Goal: Find contact information: Find contact information

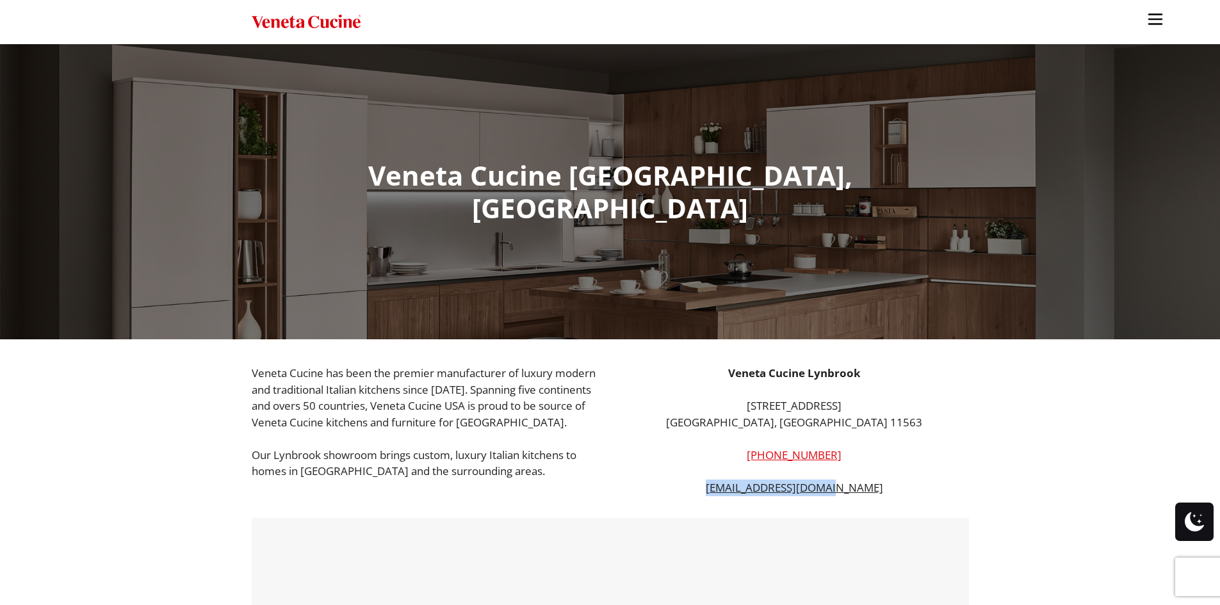
copy link "[EMAIL_ADDRESS][DOMAIN_NAME]"
drag, startPoint x: 886, startPoint y: 460, endPoint x: 734, endPoint y: 462, distance: 152.4
click at [734, 480] on p "[EMAIL_ADDRESS][DOMAIN_NAME]" at bounding box center [794, 488] width 349 height 17
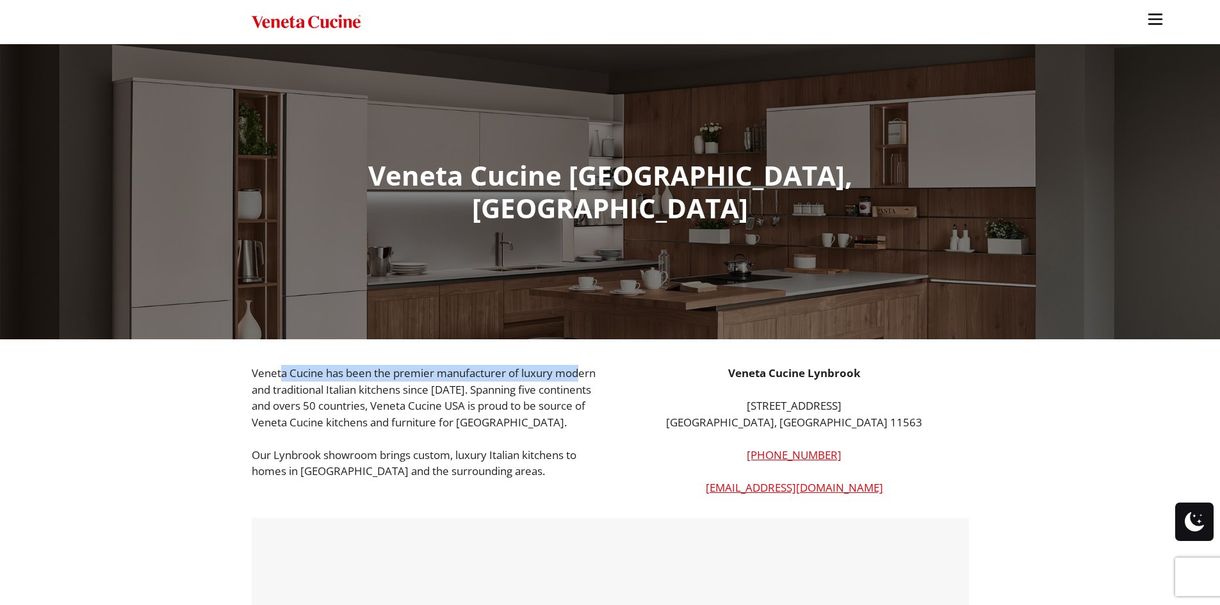
drag, startPoint x: 309, startPoint y: 336, endPoint x: 583, endPoint y: 335, distance: 273.4
click at [583, 365] on p "Veneta Cucine has been the premier manufacturer of luxury modern and traditiona…" at bounding box center [426, 397] width 349 height 65
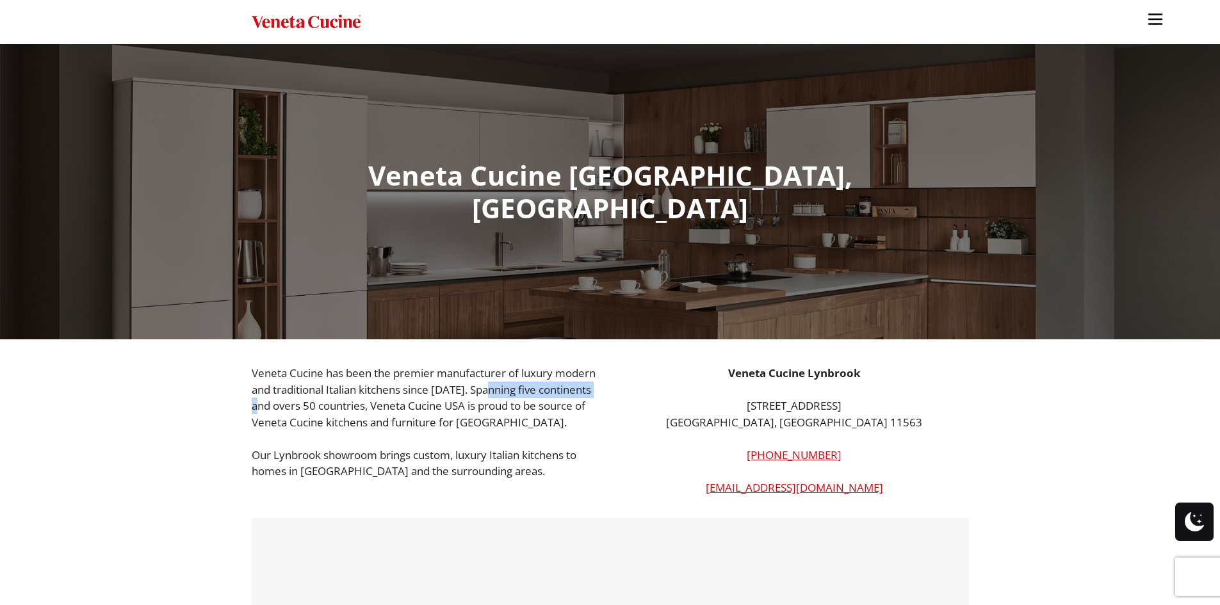
drag, startPoint x: 271, startPoint y: 375, endPoint x: 499, endPoint y: 362, distance: 227.6
click at [499, 365] on p "Veneta Cucine has been the premier manufacturer of luxury modern and traditiona…" at bounding box center [426, 397] width 349 height 65
drag, startPoint x: 337, startPoint y: 373, endPoint x: 398, endPoint y: 369, distance: 60.9
click at [371, 374] on p "Veneta Cucine has been the premier manufacturer of luxury modern and traditiona…" at bounding box center [426, 397] width 349 height 65
drag, startPoint x: 390, startPoint y: 389, endPoint x: 503, endPoint y: 395, distance: 112.8
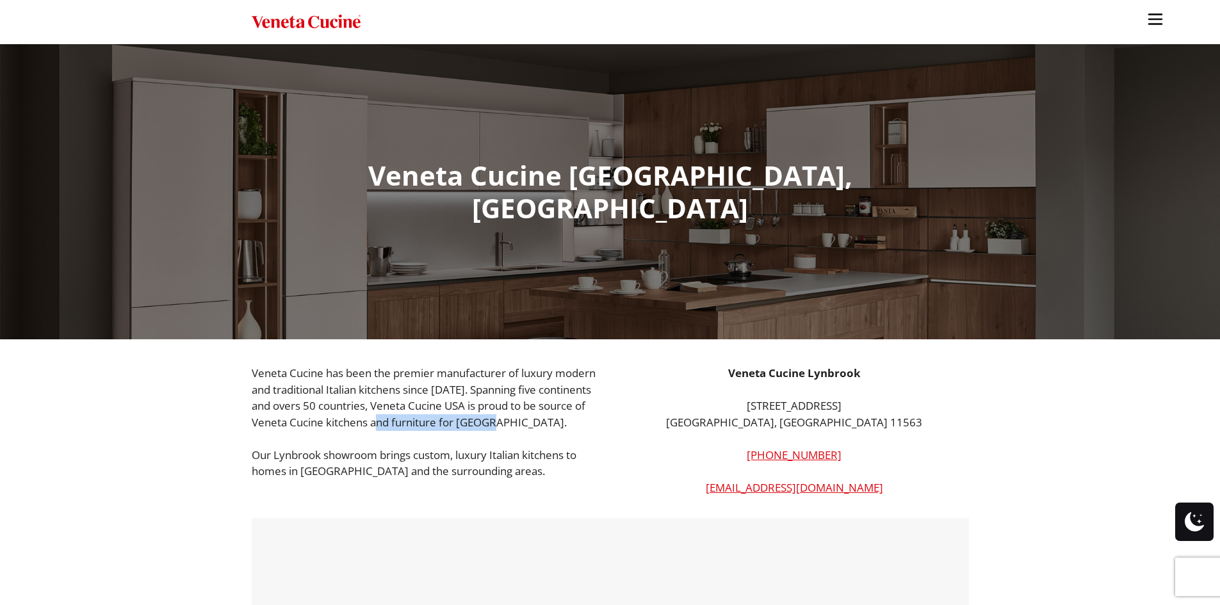
click at [503, 395] on p "Veneta Cucine has been the premier manufacturer of luxury modern and traditiona…" at bounding box center [426, 397] width 349 height 65
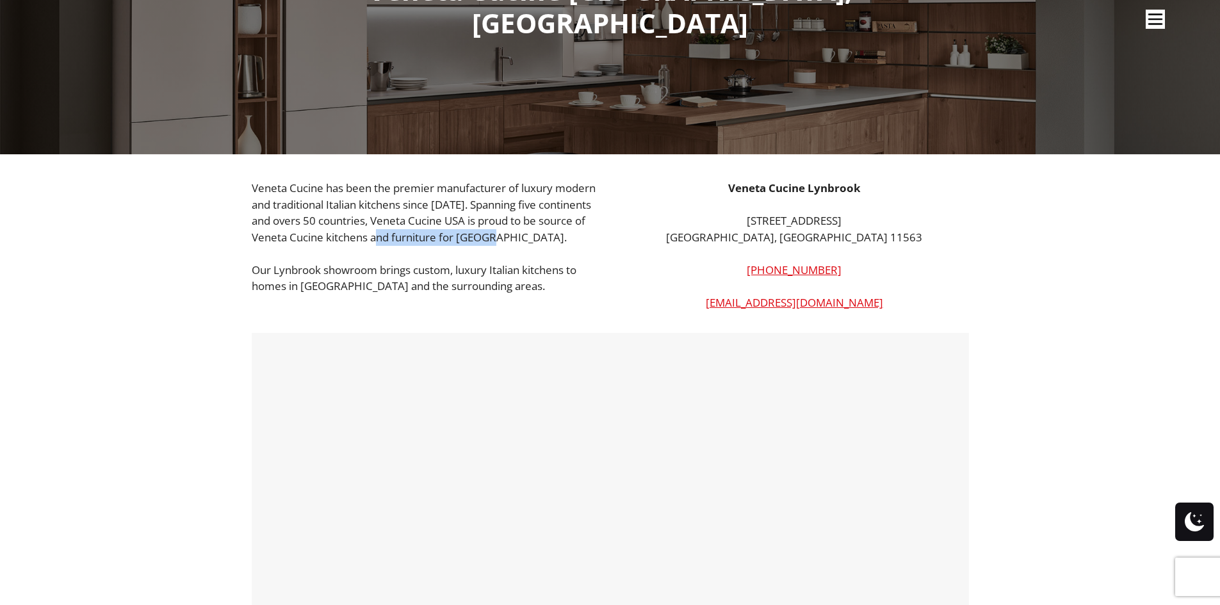
scroll to position [256, 0]
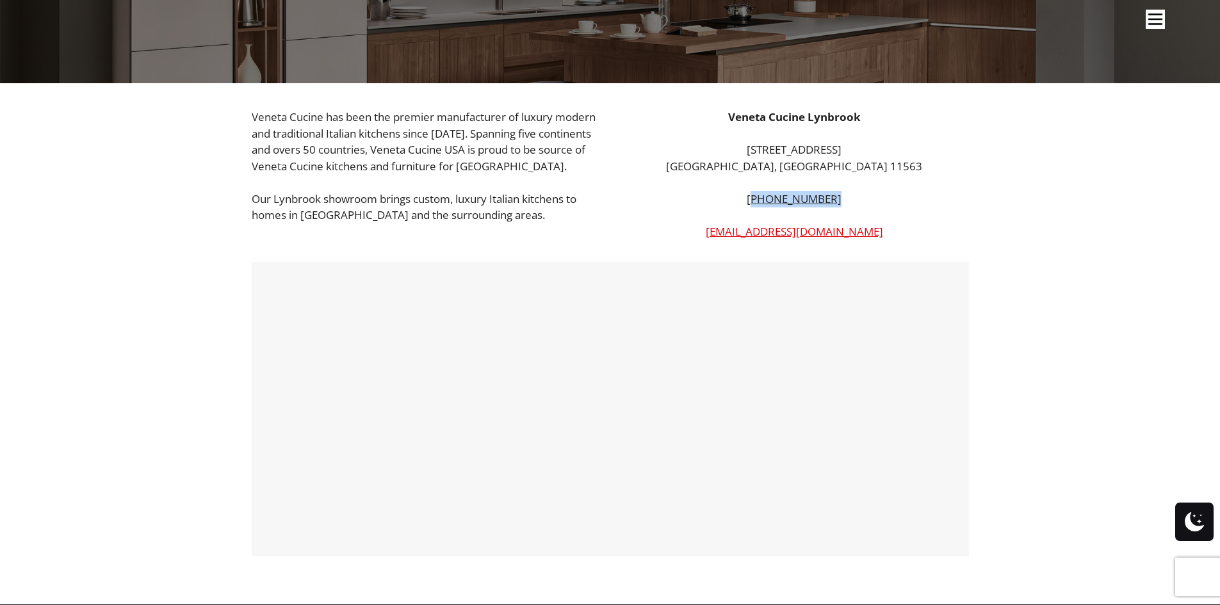
drag, startPoint x: 848, startPoint y: 168, endPoint x: 758, endPoint y: 170, distance: 89.6
click at [758, 191] on p "[PHONE_NUMBER]" at bounding box center [794, 199] width 349 height 17
copy link "917) 400-7727"
drag, startPoint x: 373, startPoint y: 172, endPoint x: 508, endPoint y: 172, distance: 135.1
click at [507, 191] on p "Our Lynbrook showroom brings custom, luxury Italian kitchens to homes in [GEOGR…" at bounding box center [426, 207] width 349 height 33
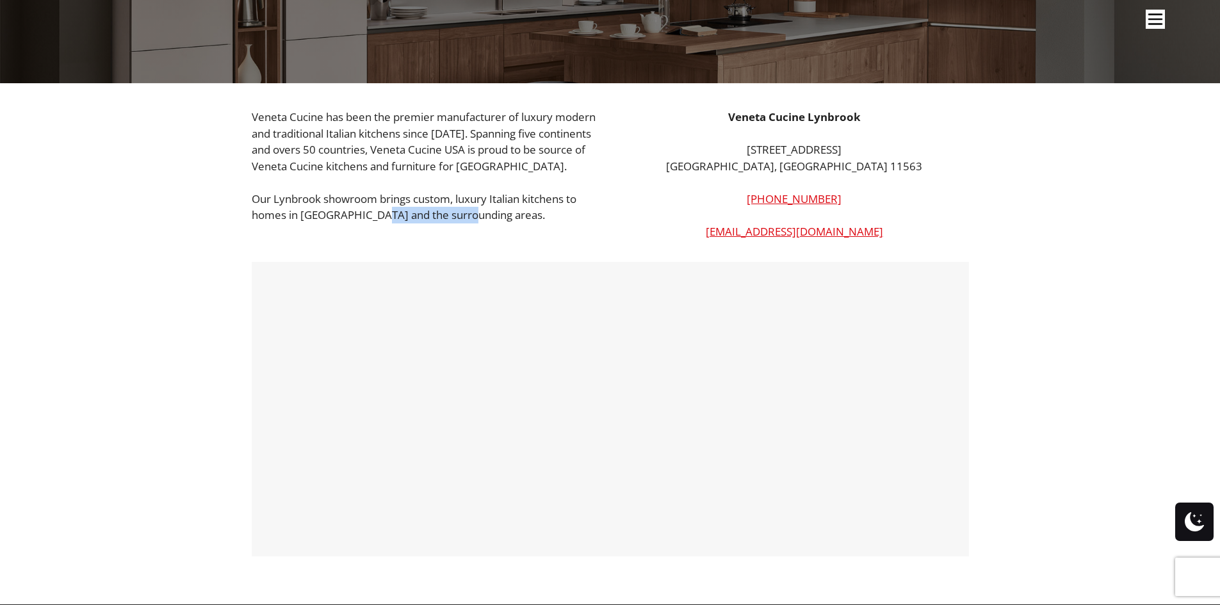
drag, startPoint x: 377, startPoint y: 189, endPoint x: 465, endPoint y: 191, distance: 87.7
click at [463, 191] on p "Our Lynbrook showroom brings custom, luxury Italian kitchens to homes in [GEOGR…" at bounding box center [426, 207] width 349 height 33
